Goal: Information Seeking & Learning: Check status

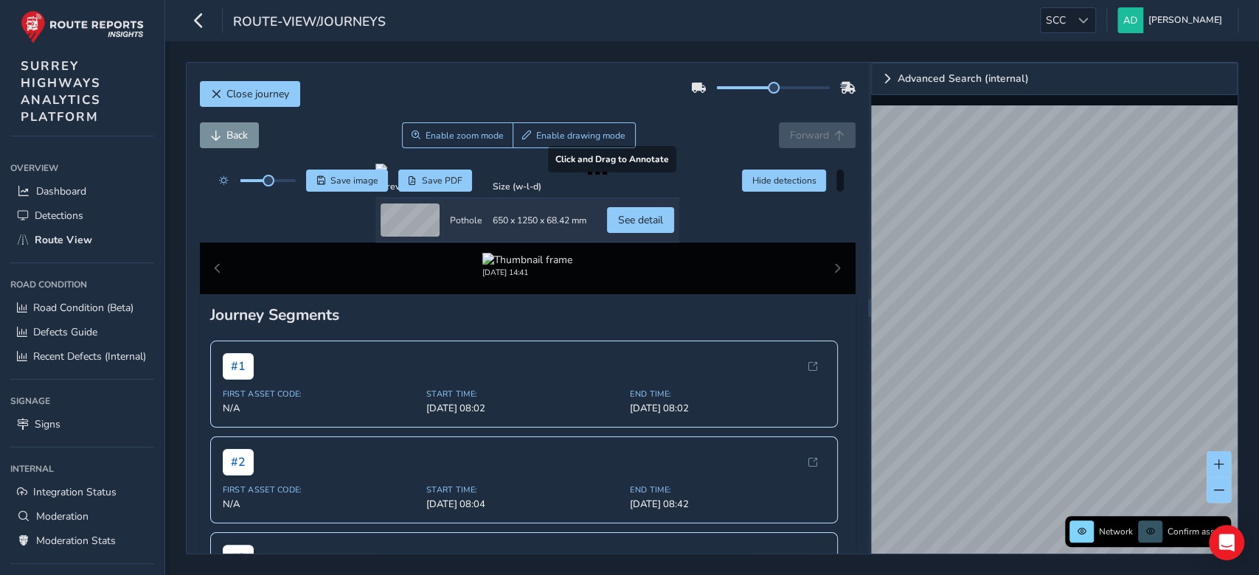
click at [519, 176] on div at bounding box center [528, 170] width 304 height 12
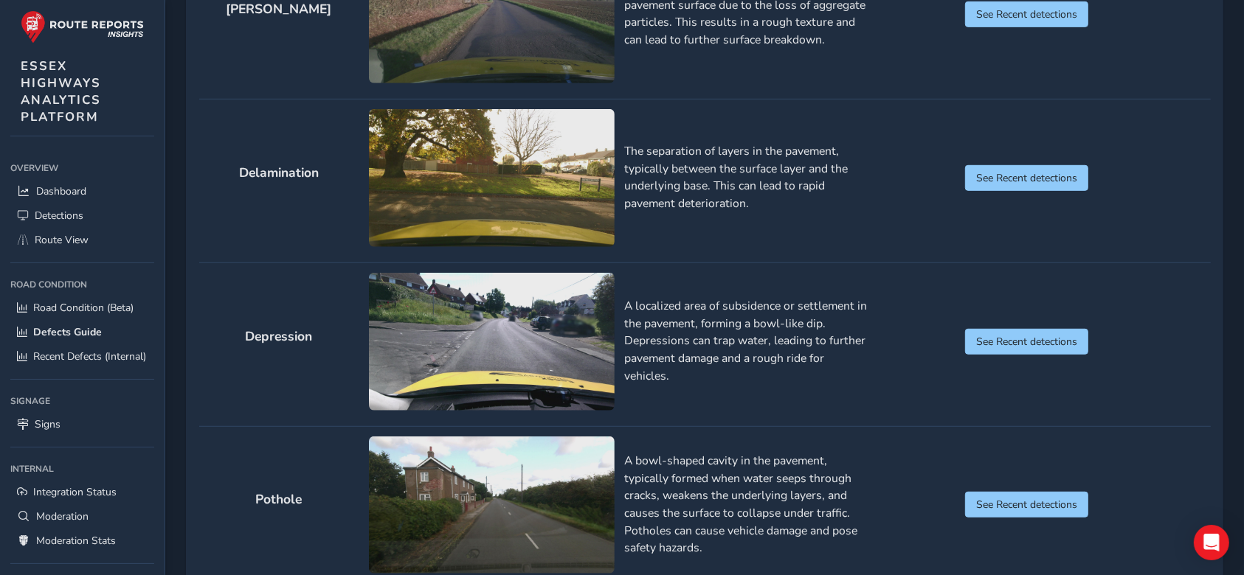
scroll to position [879, 0]
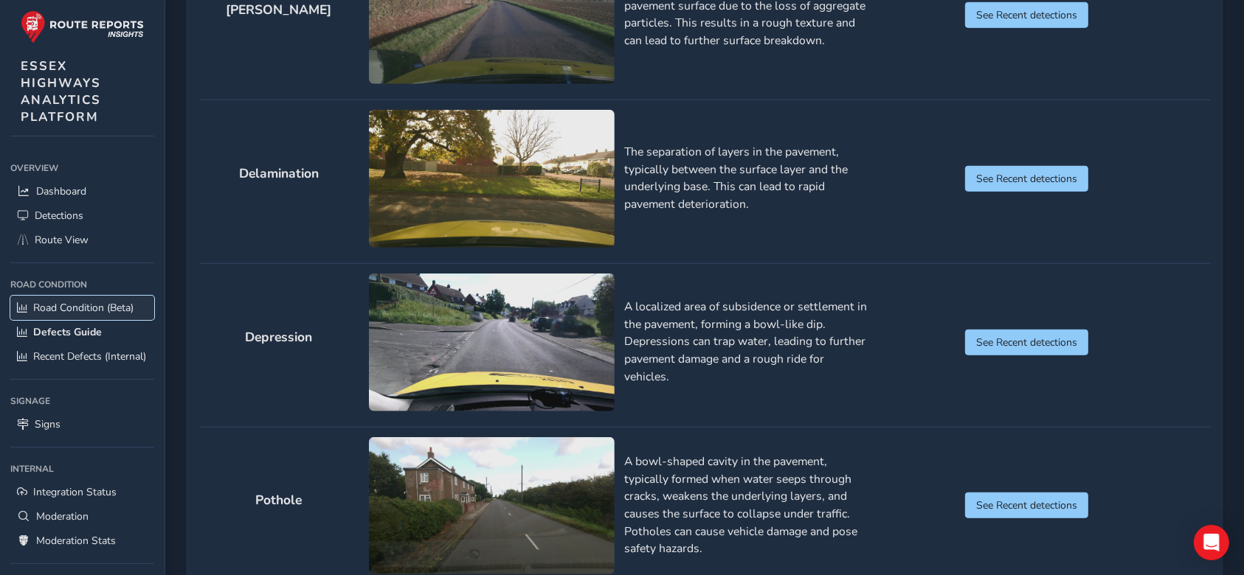
click at [56, 314] on span "Road Condition (Beta)" at bounding box center [83, 308] width 100 height 14
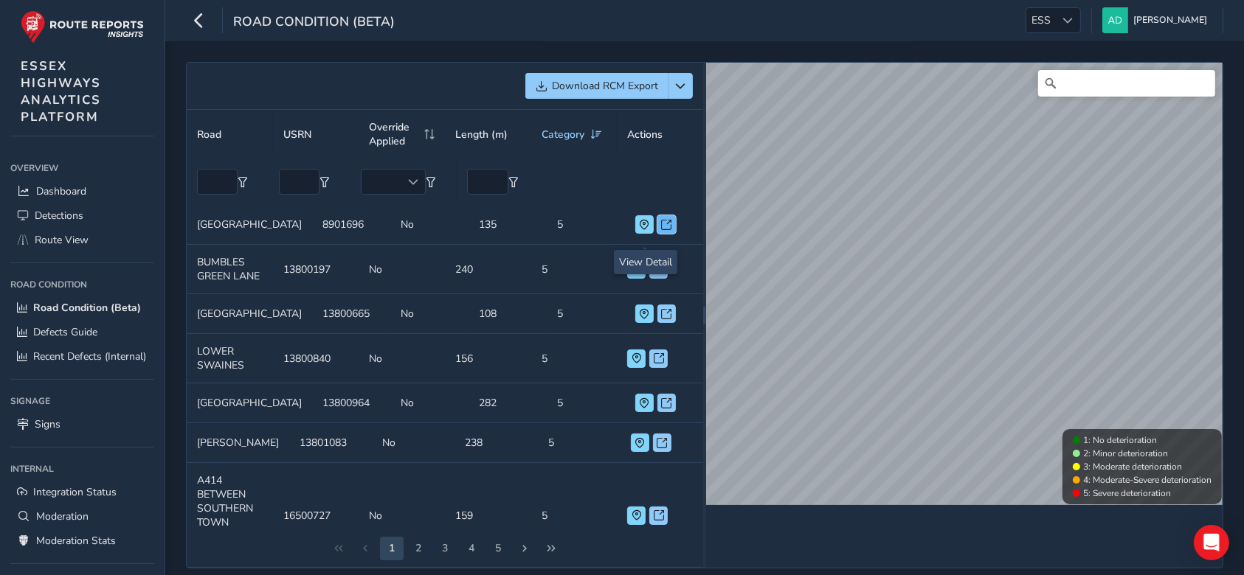
click at [657, 231] on button at bounding box center [666, 224] width 18 height 18
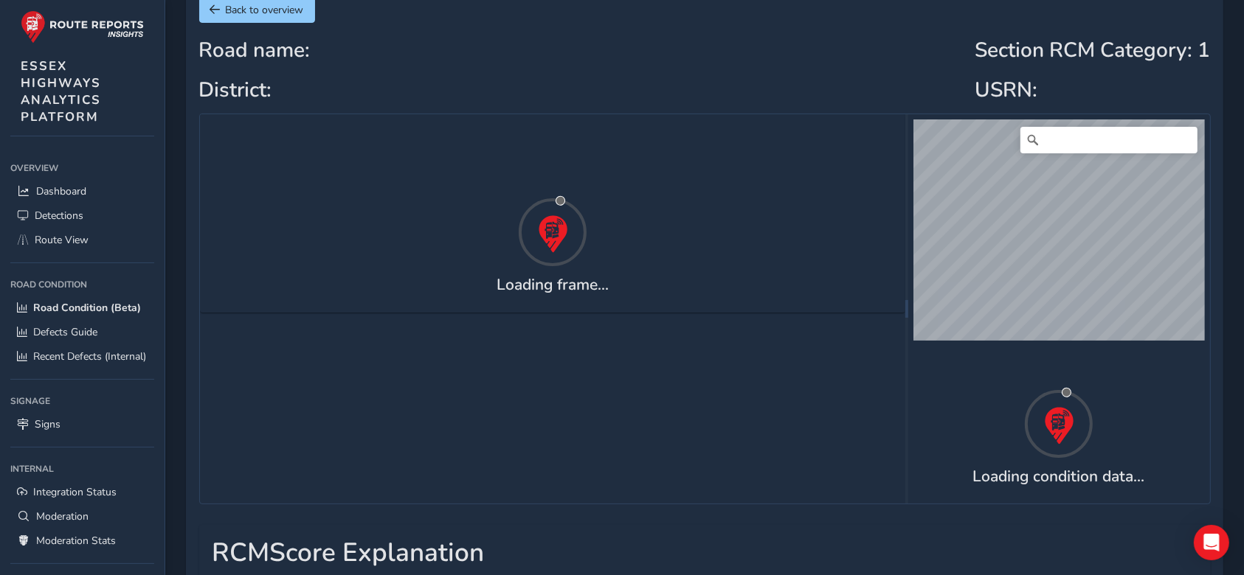
scroll to position [94, 0]
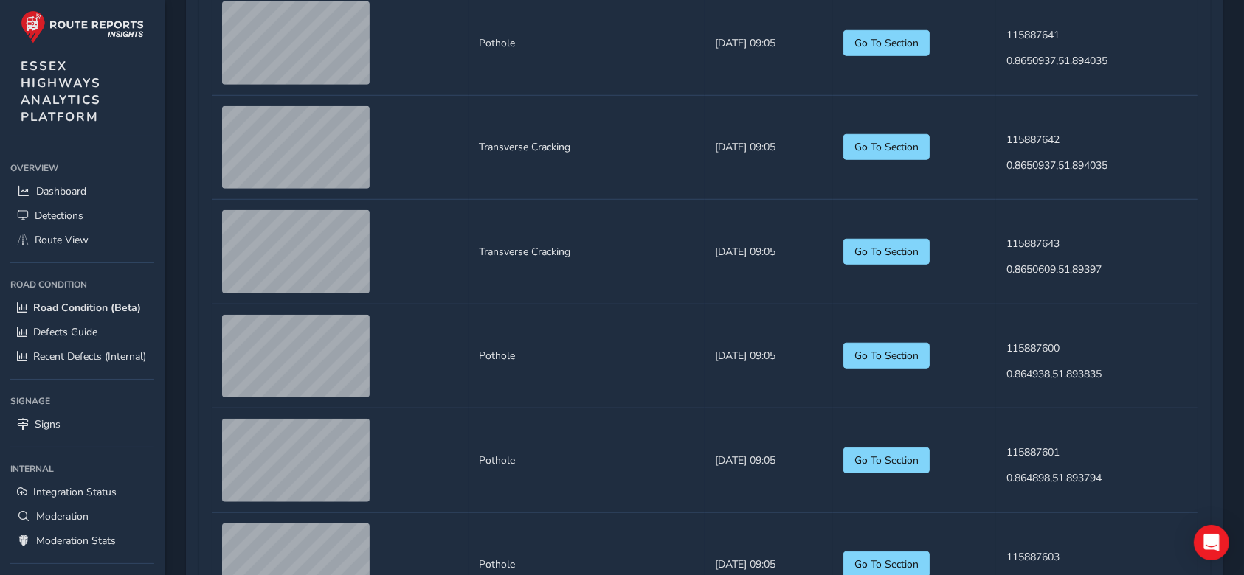
scroll to position [1135, 0]
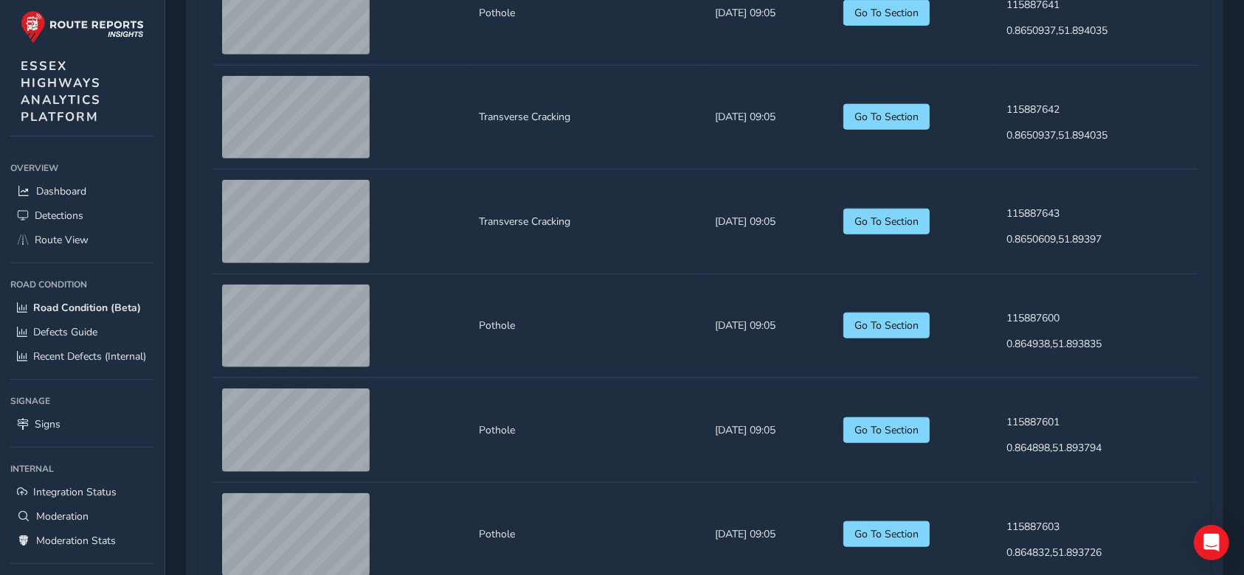
scroll to position [361, 0]
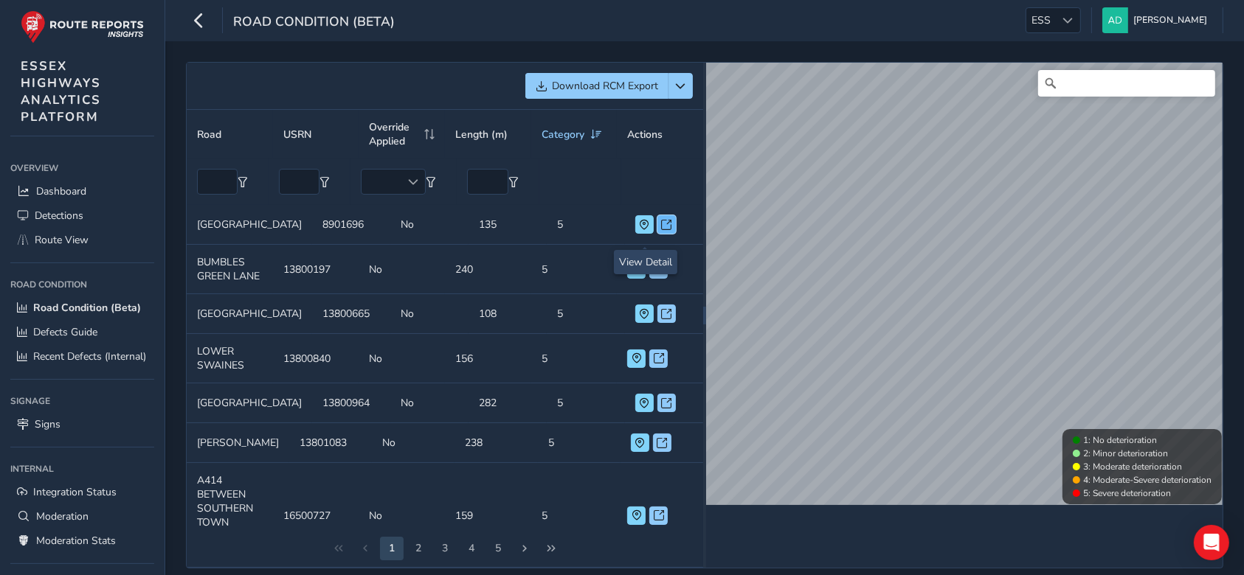
click at [662, 230] on span at bounding box center [667, 225] width 10 height 10
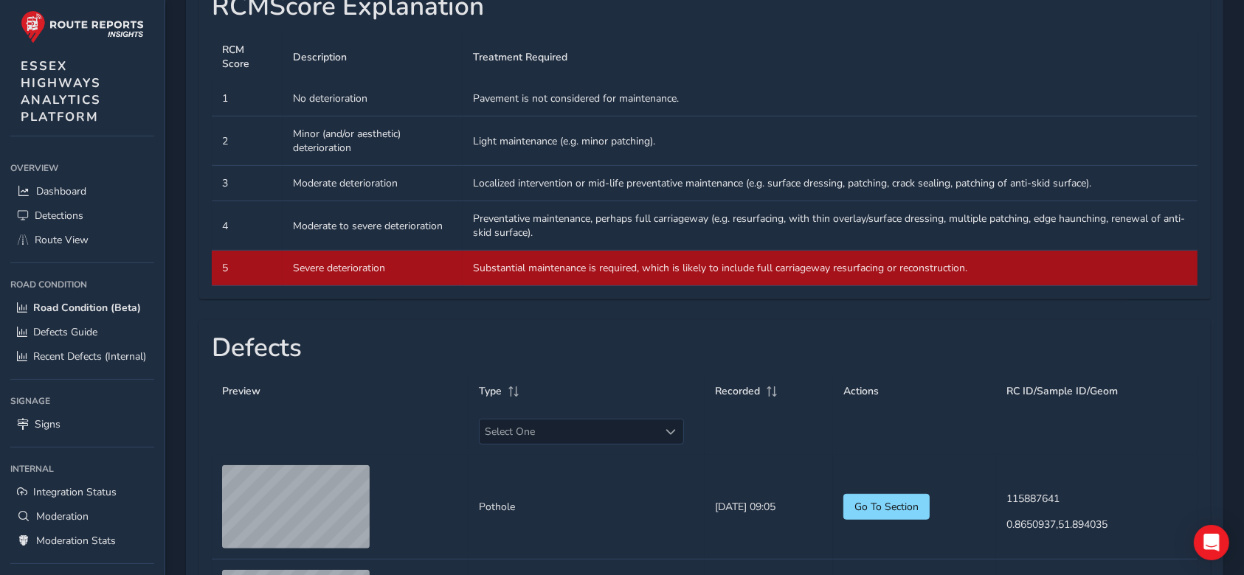
scroll to position [643, 0]
